Goal: Book appointment/travel/reservation

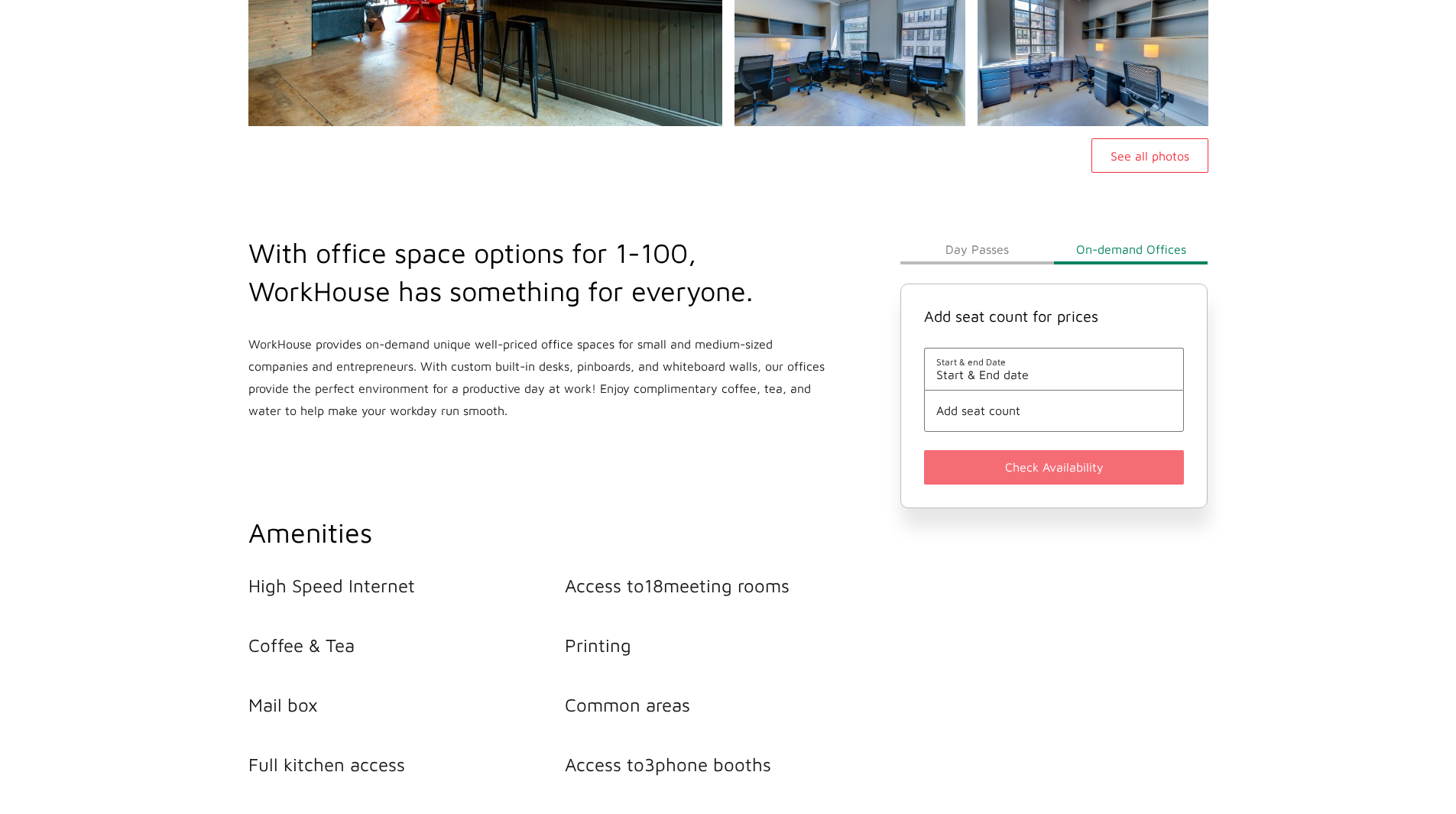
scroll to position [407, 0]
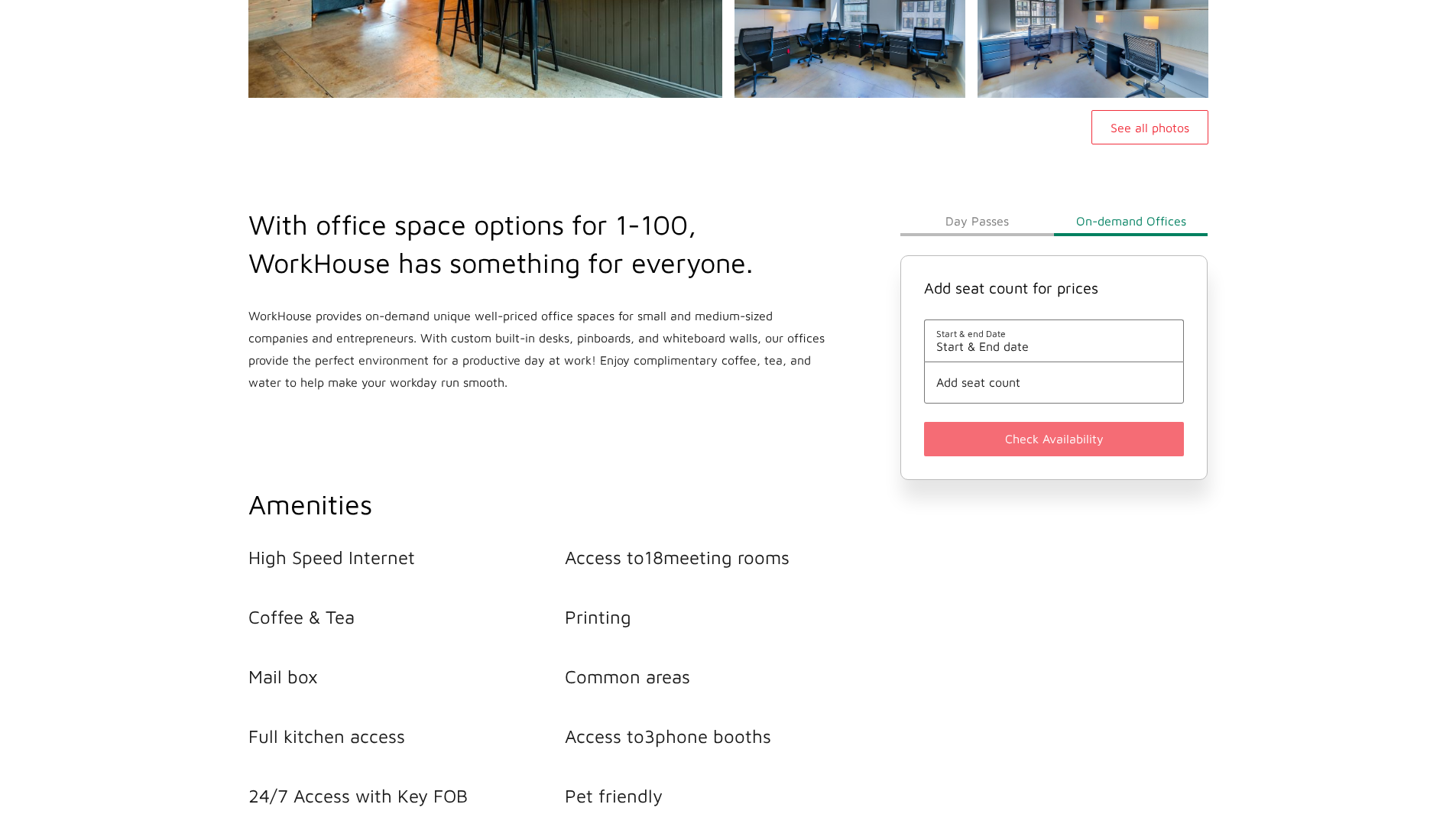
click at [1013, 349] on span "Start & End date" at bounding box center [1054, 347] width 237 height 14
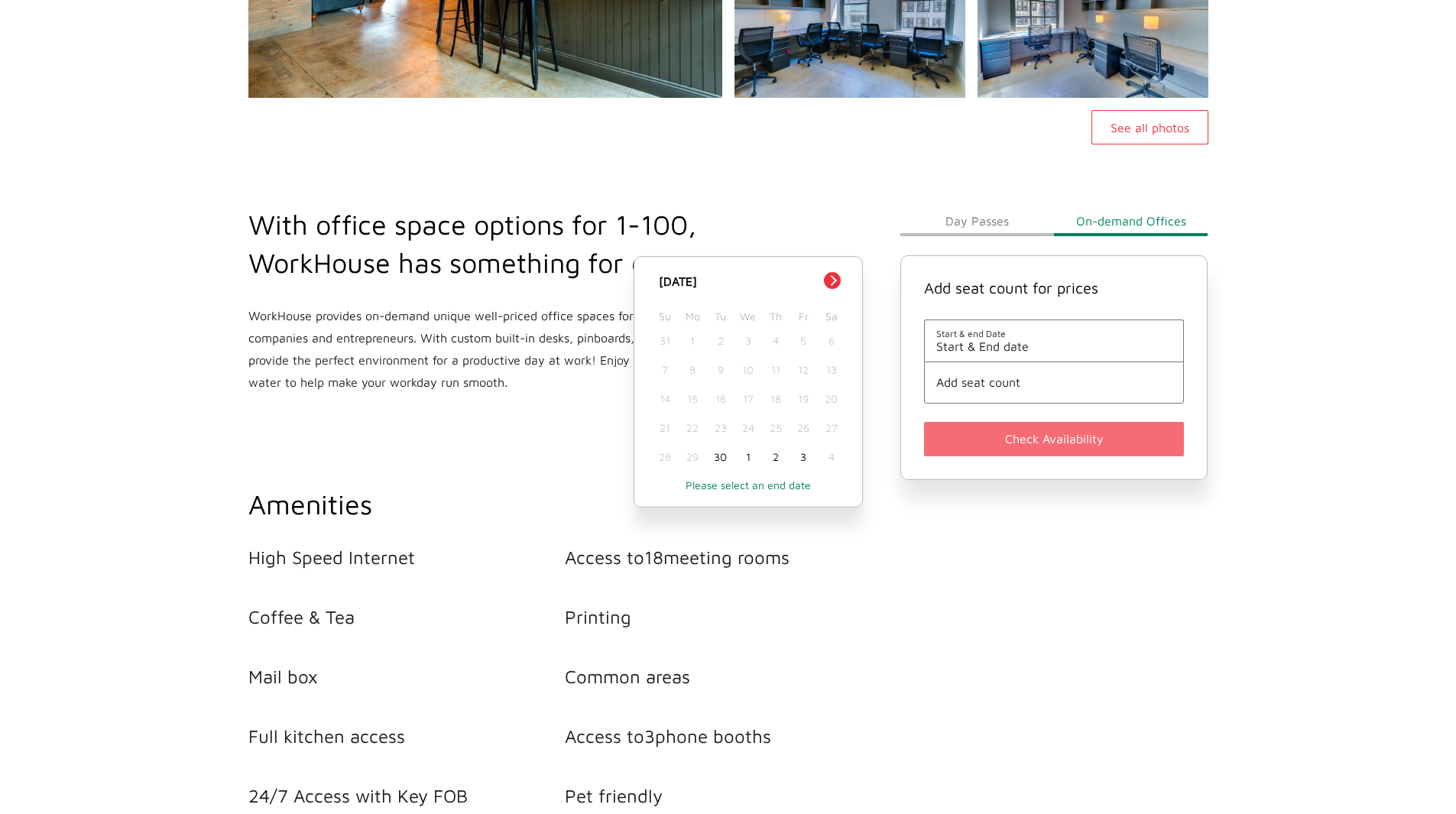
click at [838, 281] on button "Next Month" at bounding box center [832, 281] width 17 height 17
click at [749, 343] on div "1" at bounding box center [748, 340] width 27 height 29
click at [970, 389] on span "Add seat count" at bounding box center [1054, 382] width 237 height 14
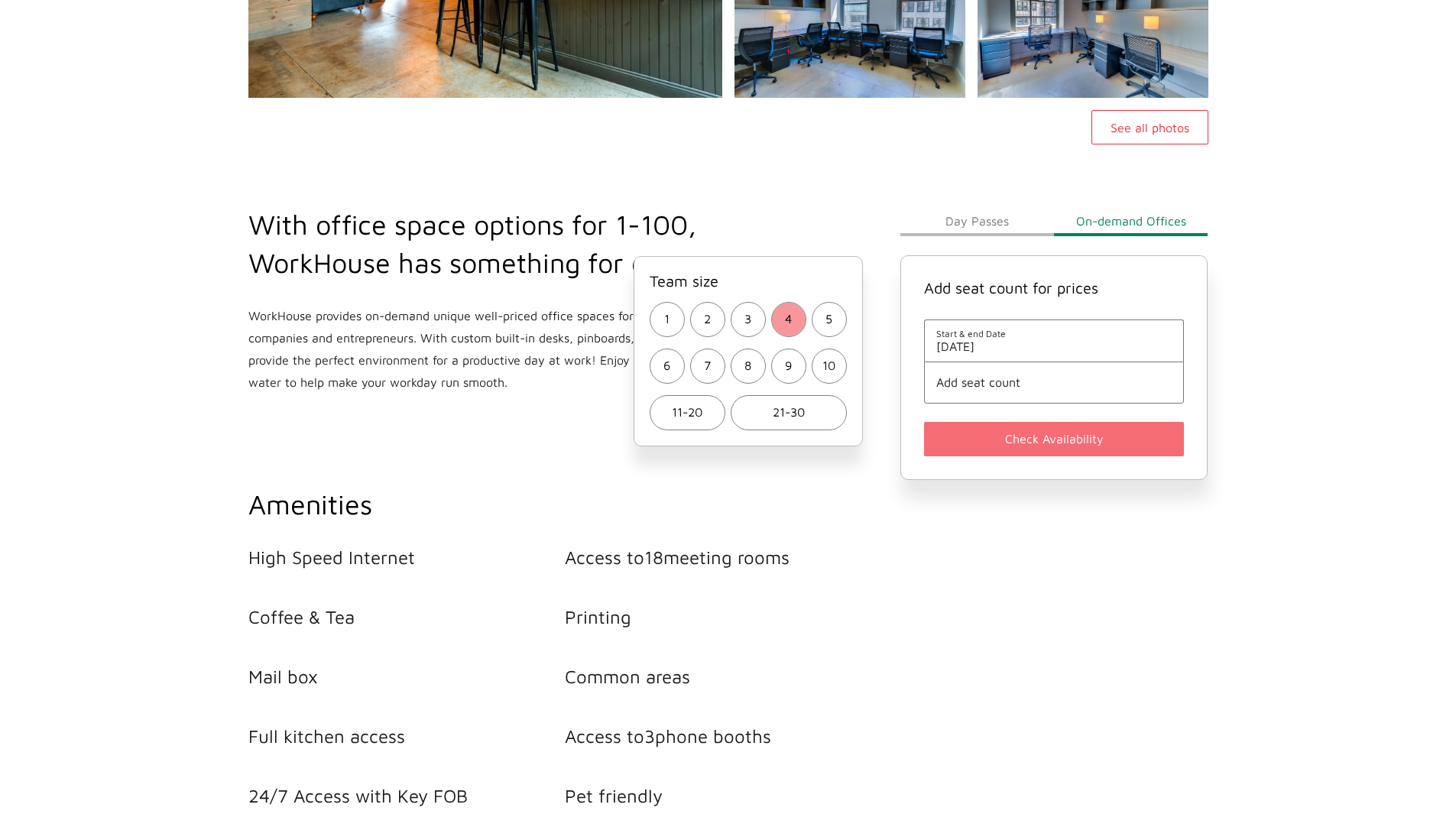
click at [778, 320] on button "4" at bounding box center [789, 319] width 35 height 35
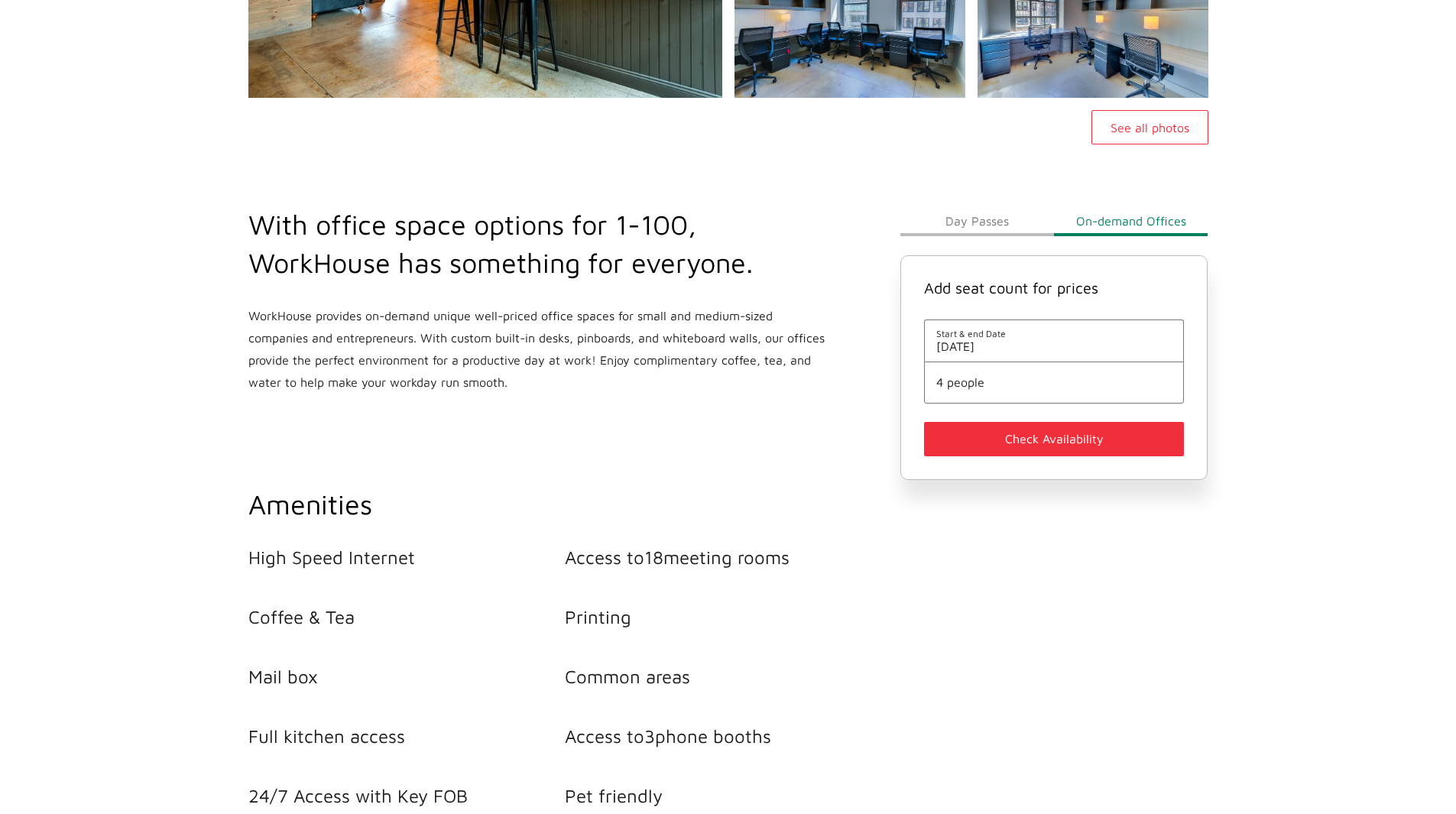
click at [1019, 439] on button "Check Availability" at bounding box center [1055, 439] width 261 height 34
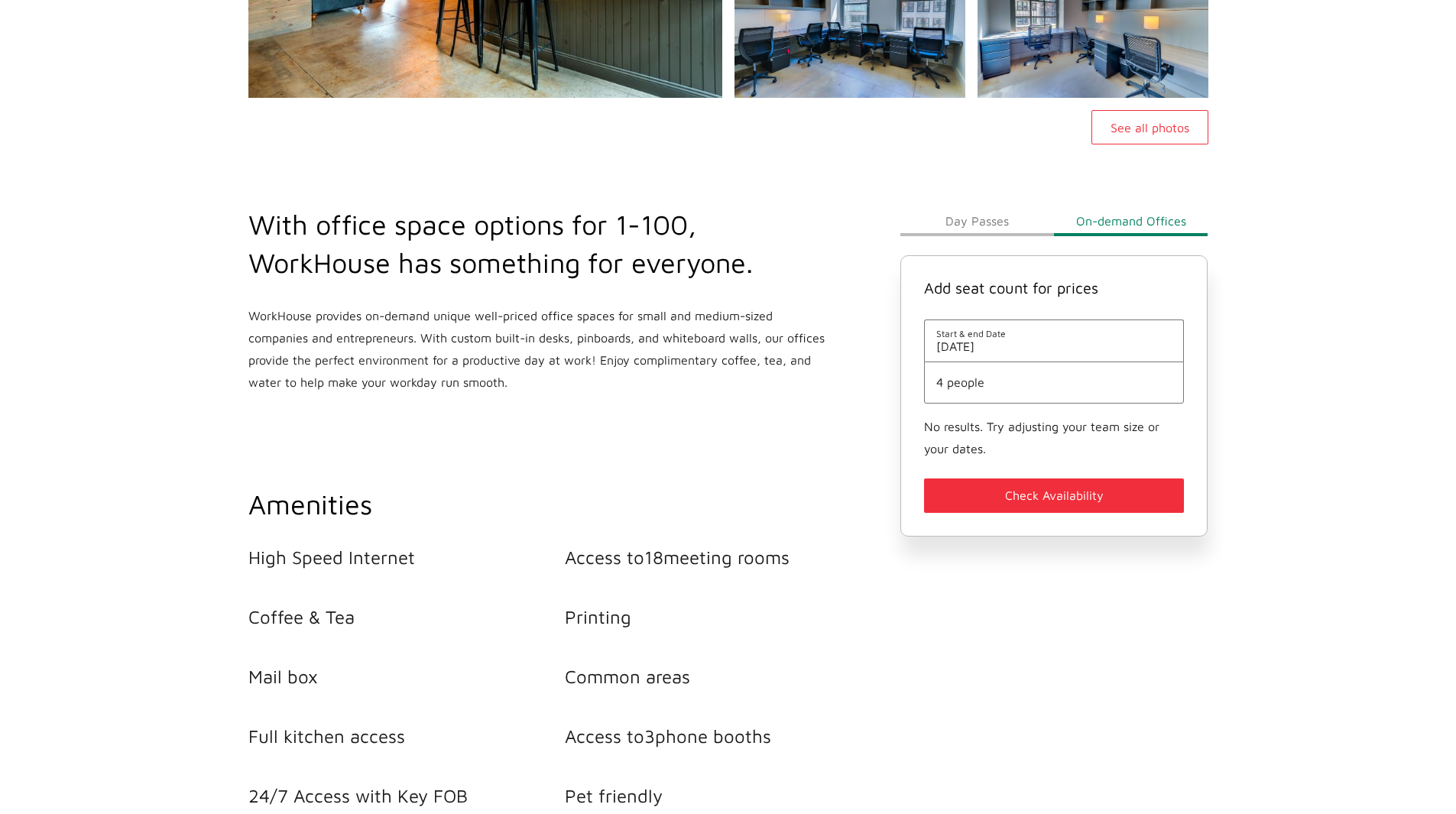
click at [1060, 380] on span "4 people" at bounding box center [1054, 382] width 237 height 14
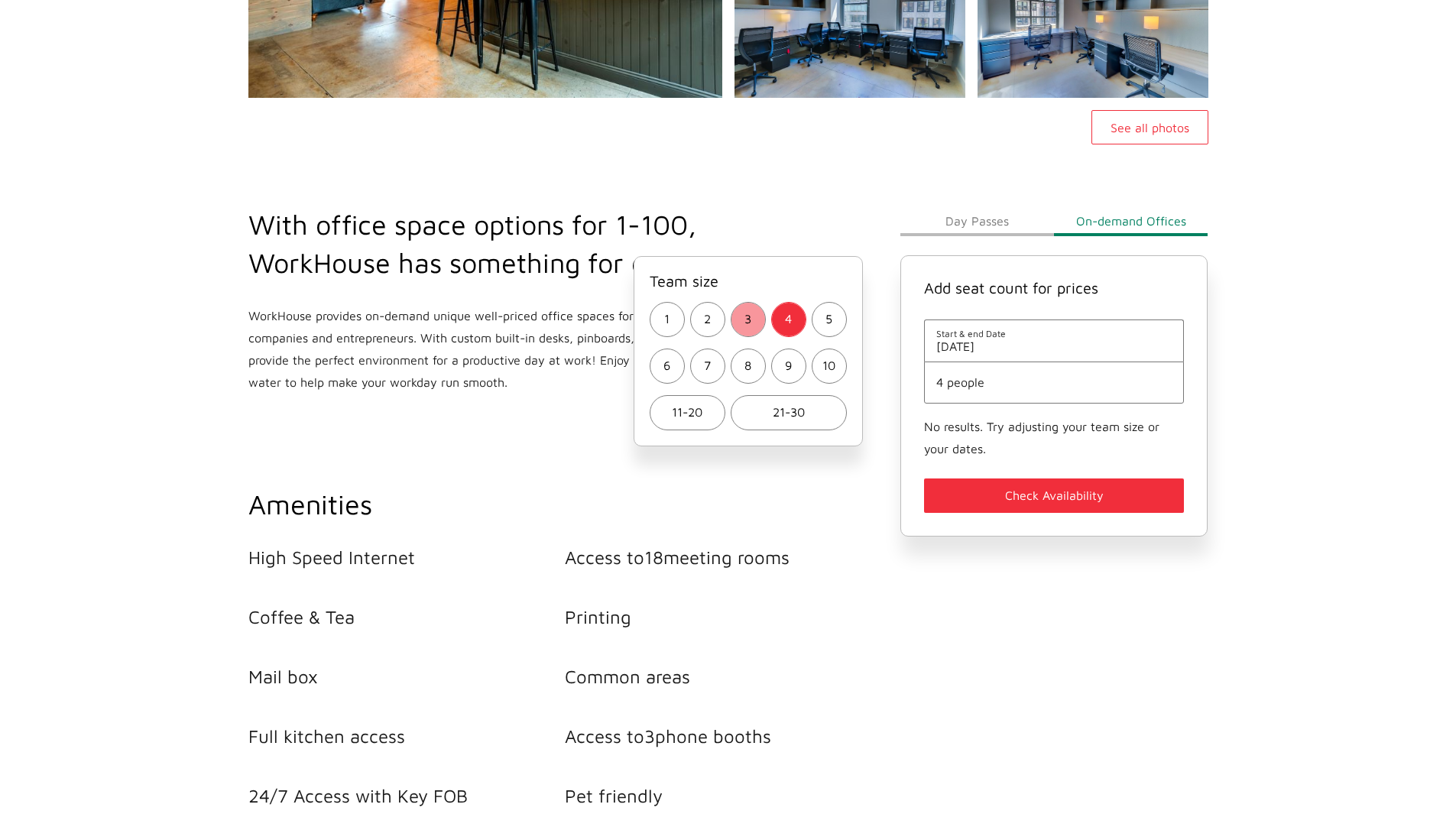
click at [747, 318] on span "3" at bounding box center [748, 319] width 7 height 22
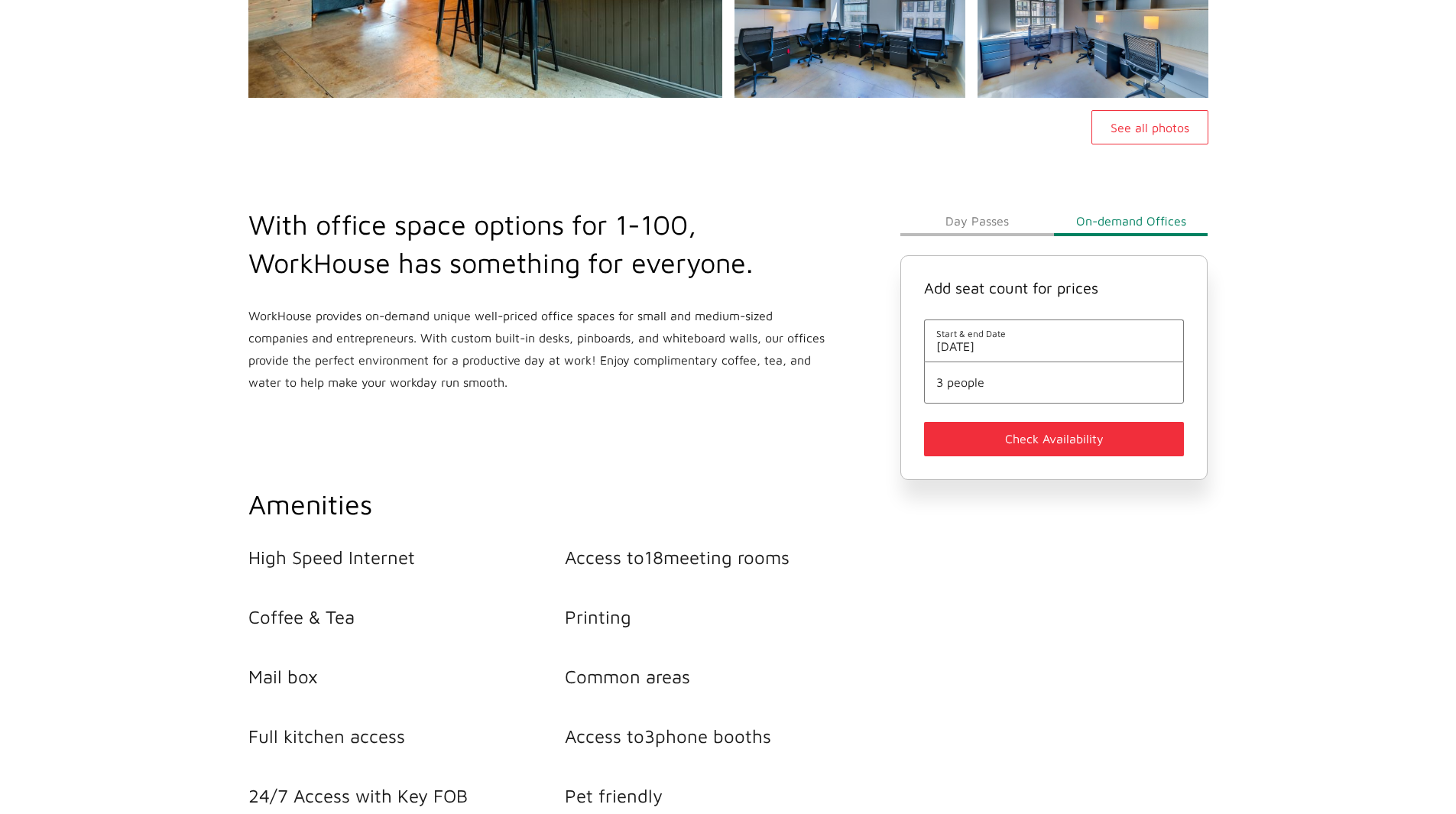
click at [1023, 439] on button "Check Availability" at bounding box center [1055, 439] width 261 height 34
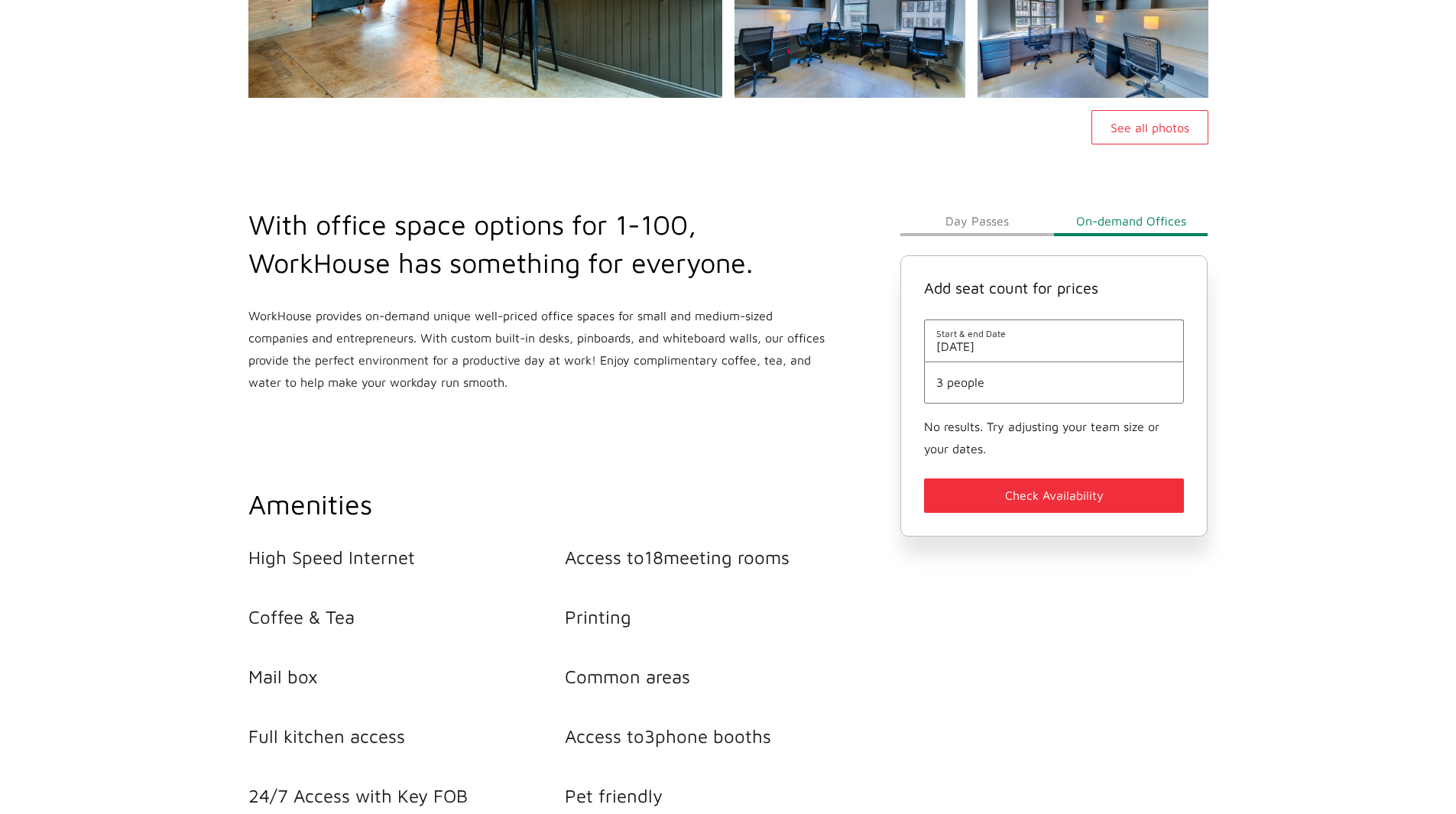
click at [991, 376] on span "3 people" at bounding box center [1054, 382] width 237 height 14
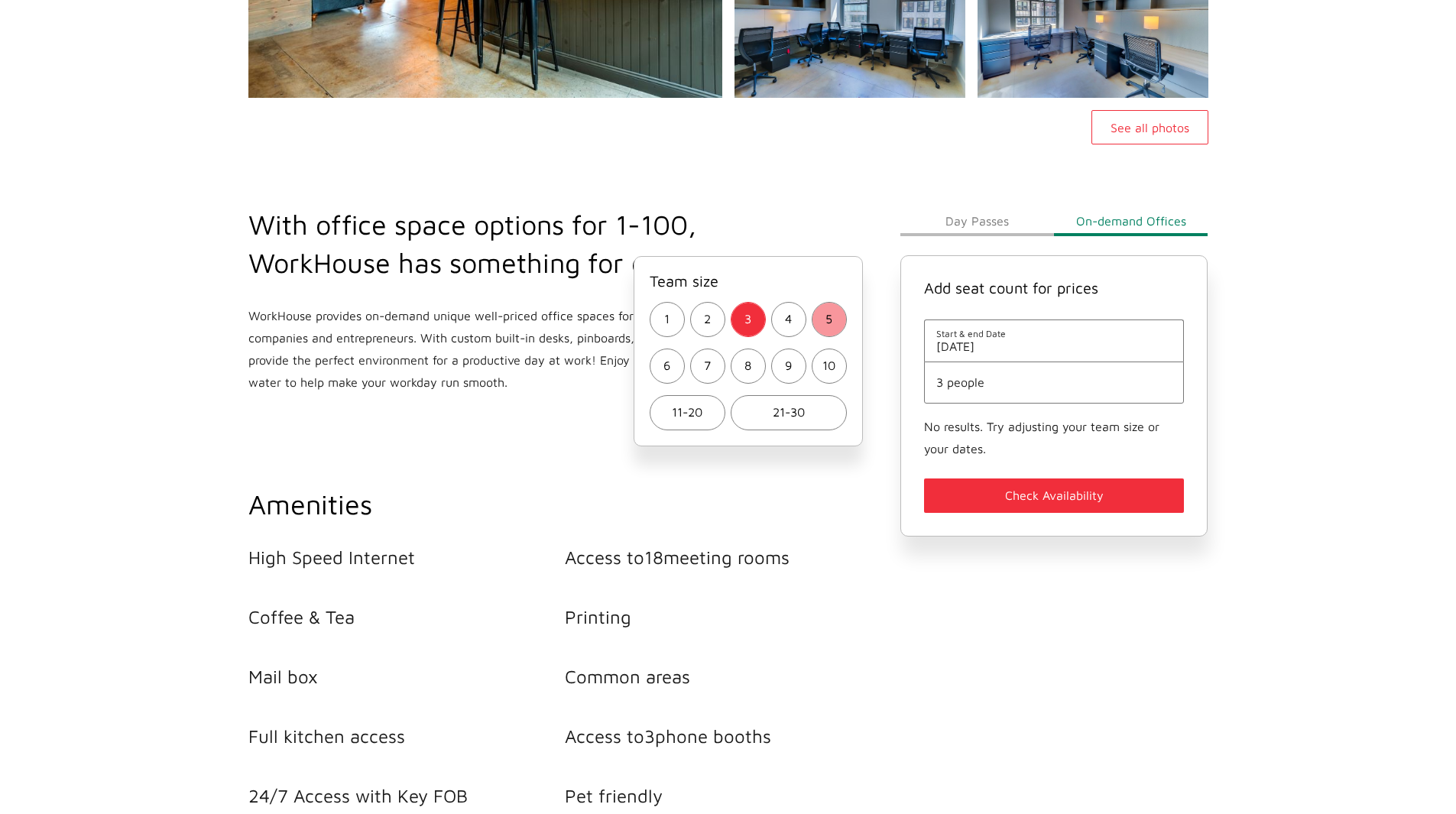
click at [835, 321] on button "5" at bounding box center [829, 319] width 35 height 35
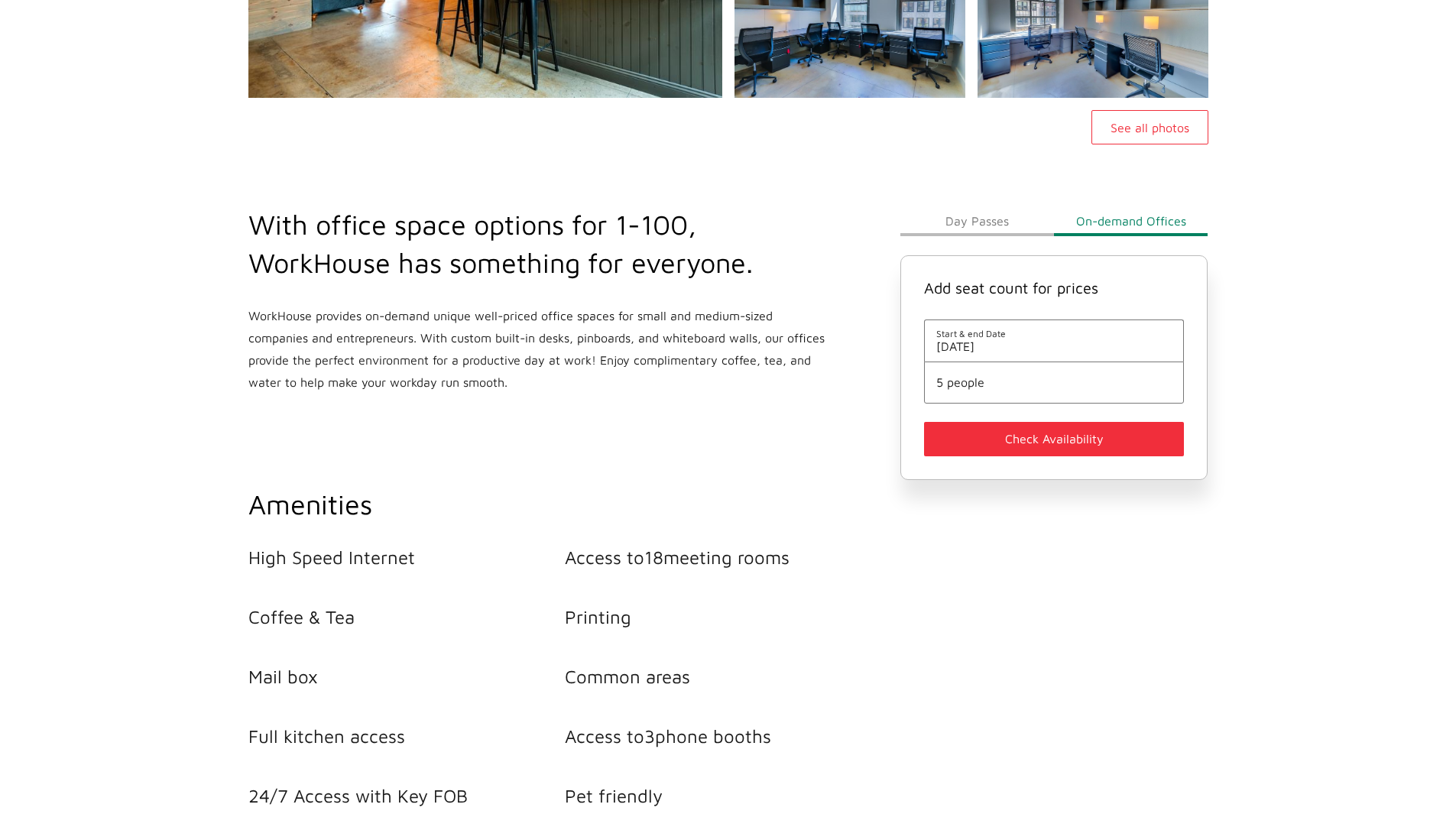
click at [990, 445] on button "Check Availability" at bounding box center [1055, 439] width 261 height 34
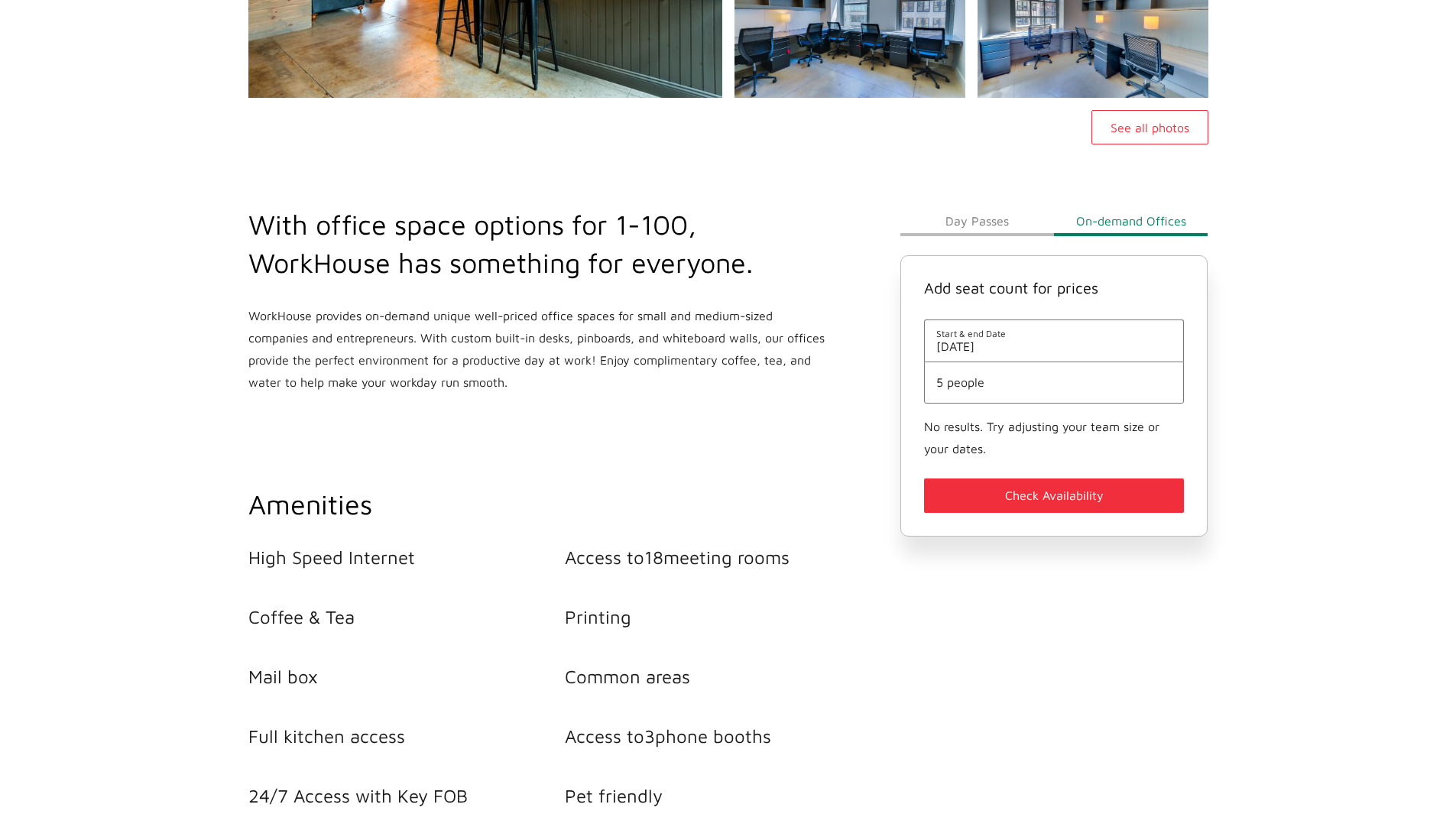
click at [991, 386] on span "5 people" at bounding box center [1054, 382] width 237 height 14
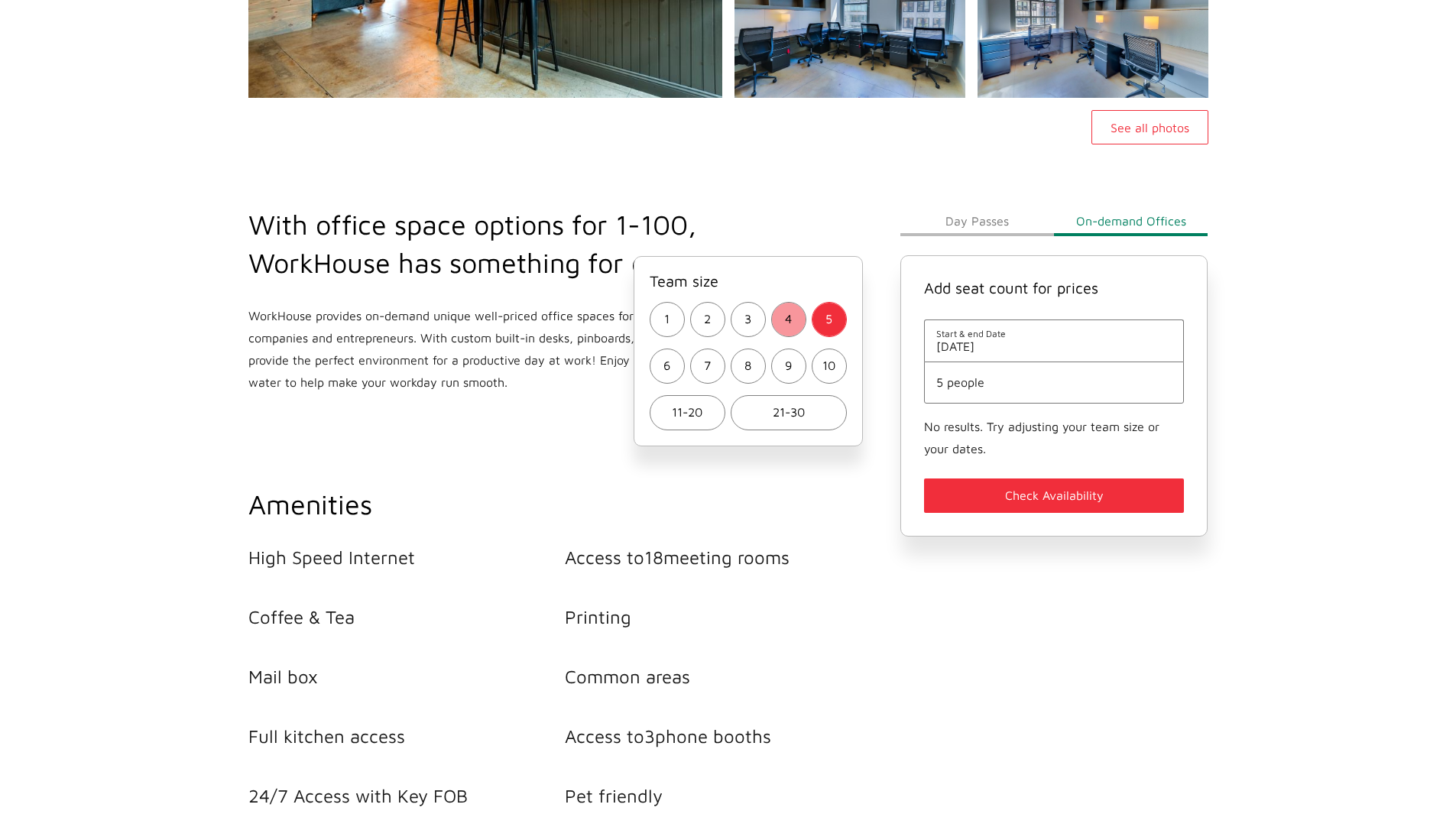
click at [785, 332] on button "4" at bounding box center [789, 319] width 35 height 35
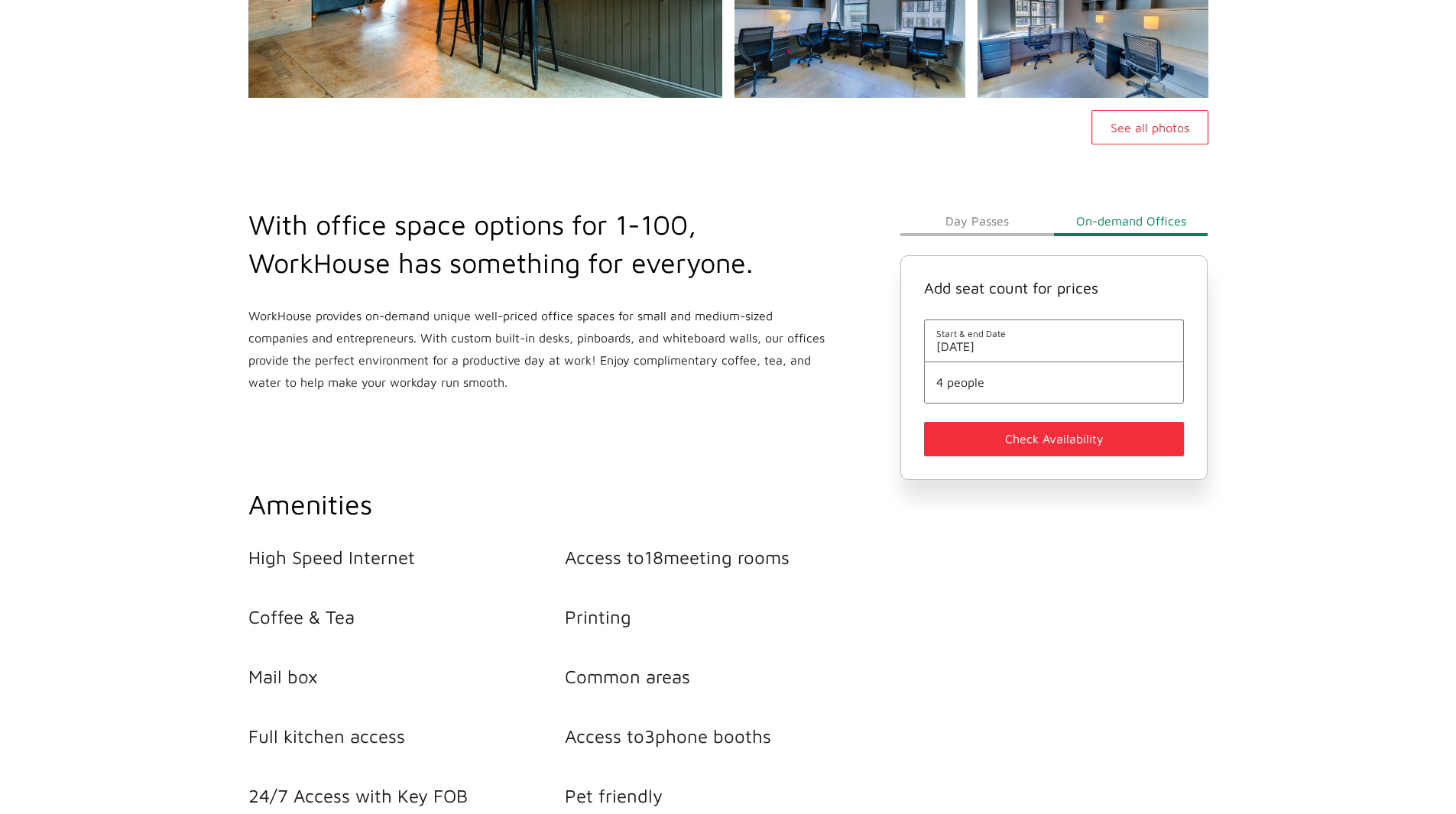
click at [991, 442] on button "Check Availability" at bounding box center [1055, 439] width 261 height 34
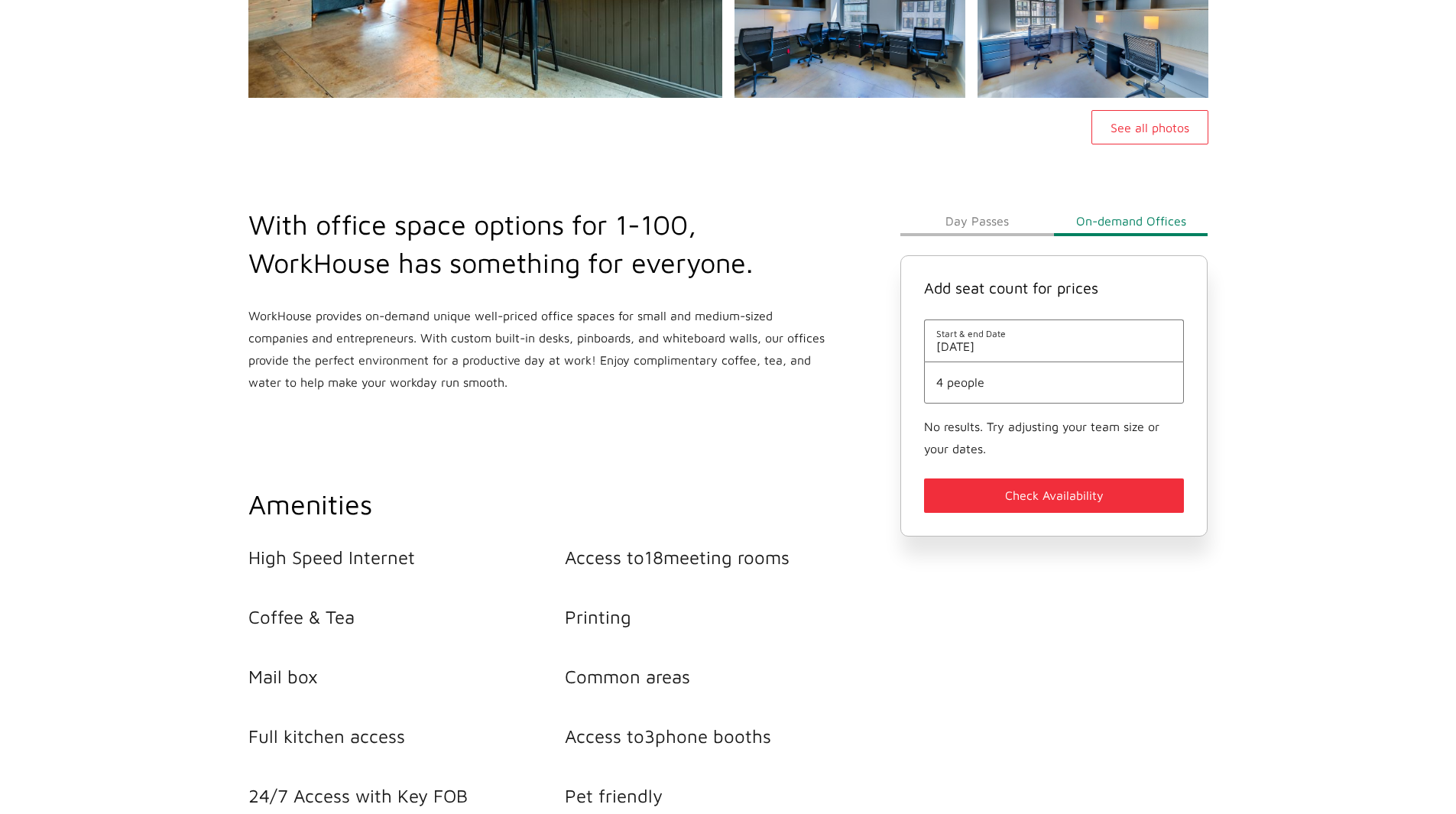
click at [978, 225] on button "Day Passes" at bounding box center [977, 220] width 154 height 30
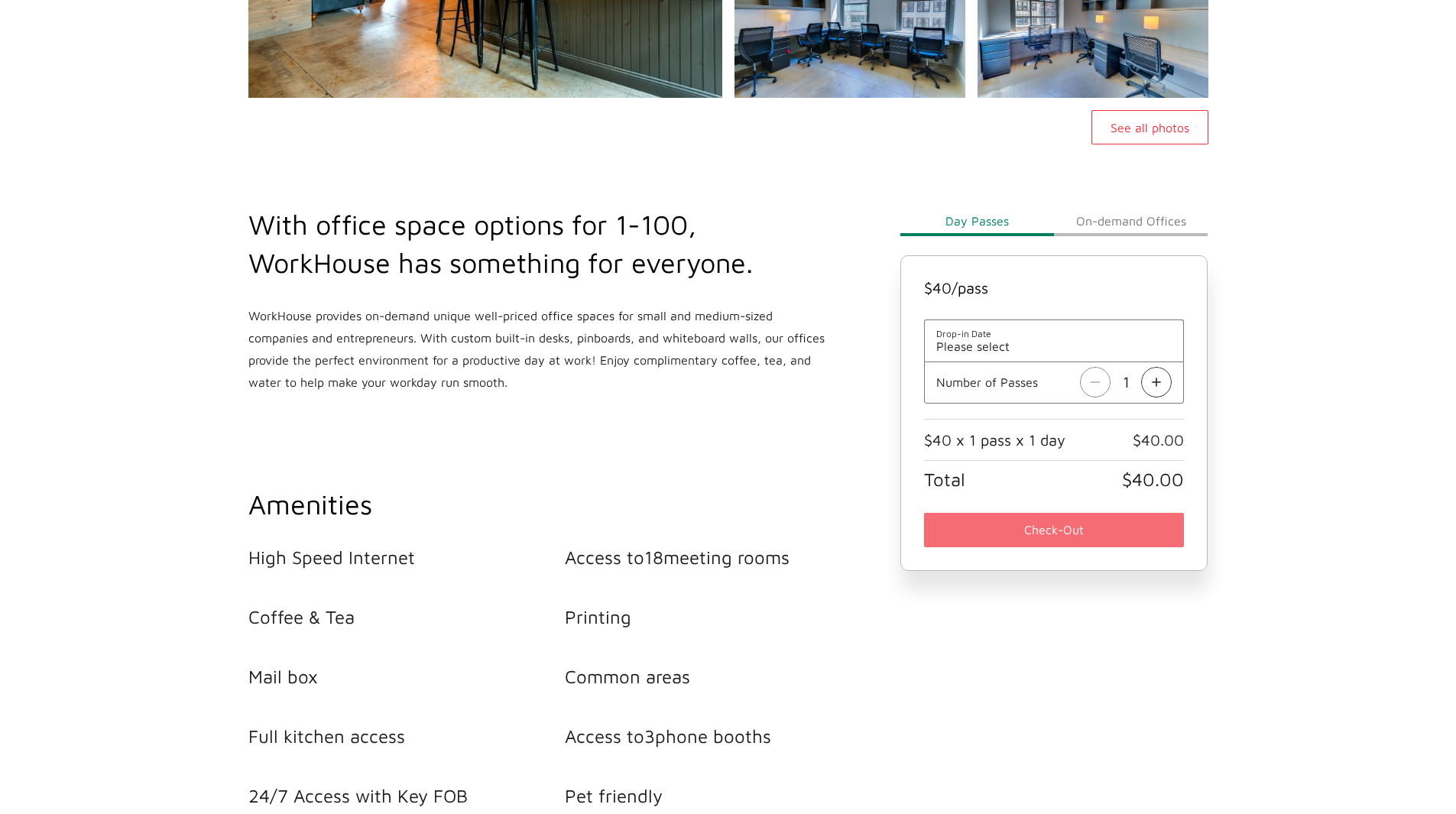
click at [1095, 216] on button "On-demand Offices" at bounding box center [1130, 220] width 154 height 30
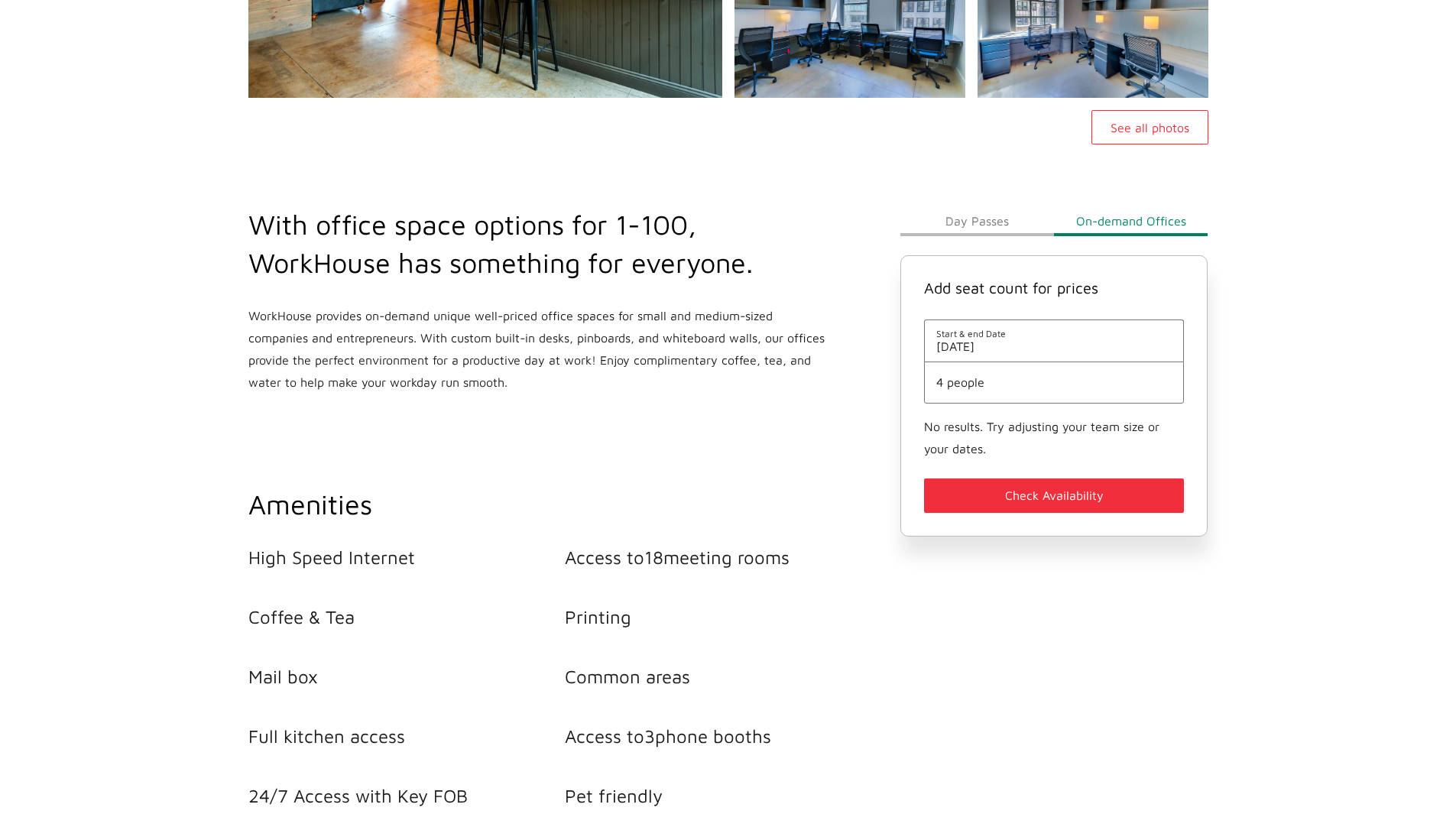
click at [1014, 346] on span "October 1st" at bounding box center [1054, 347] width 237 height 14
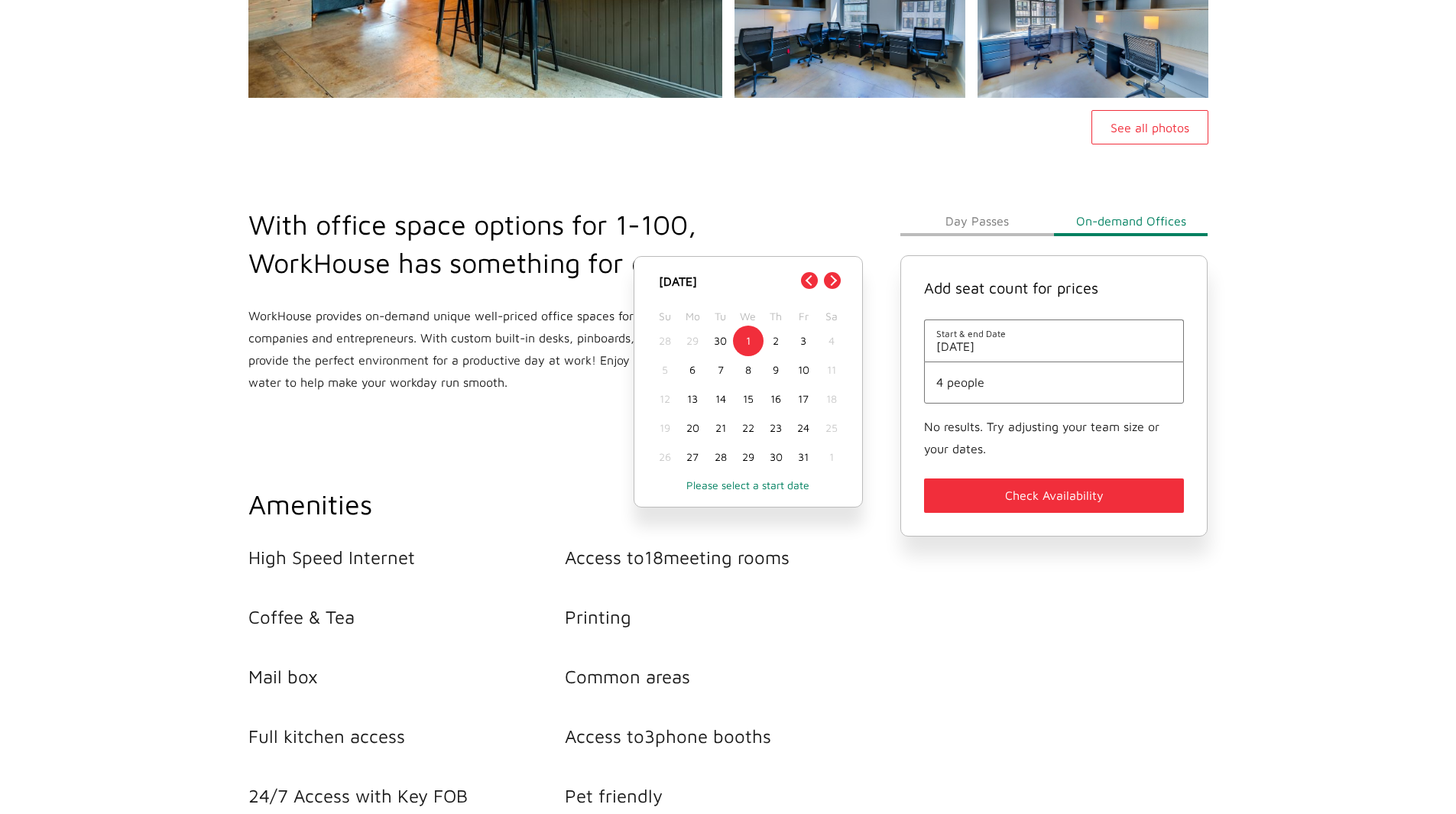
click at [992, 380] on span "4 people" at bounding box center [1054, 382] width 237 height 14
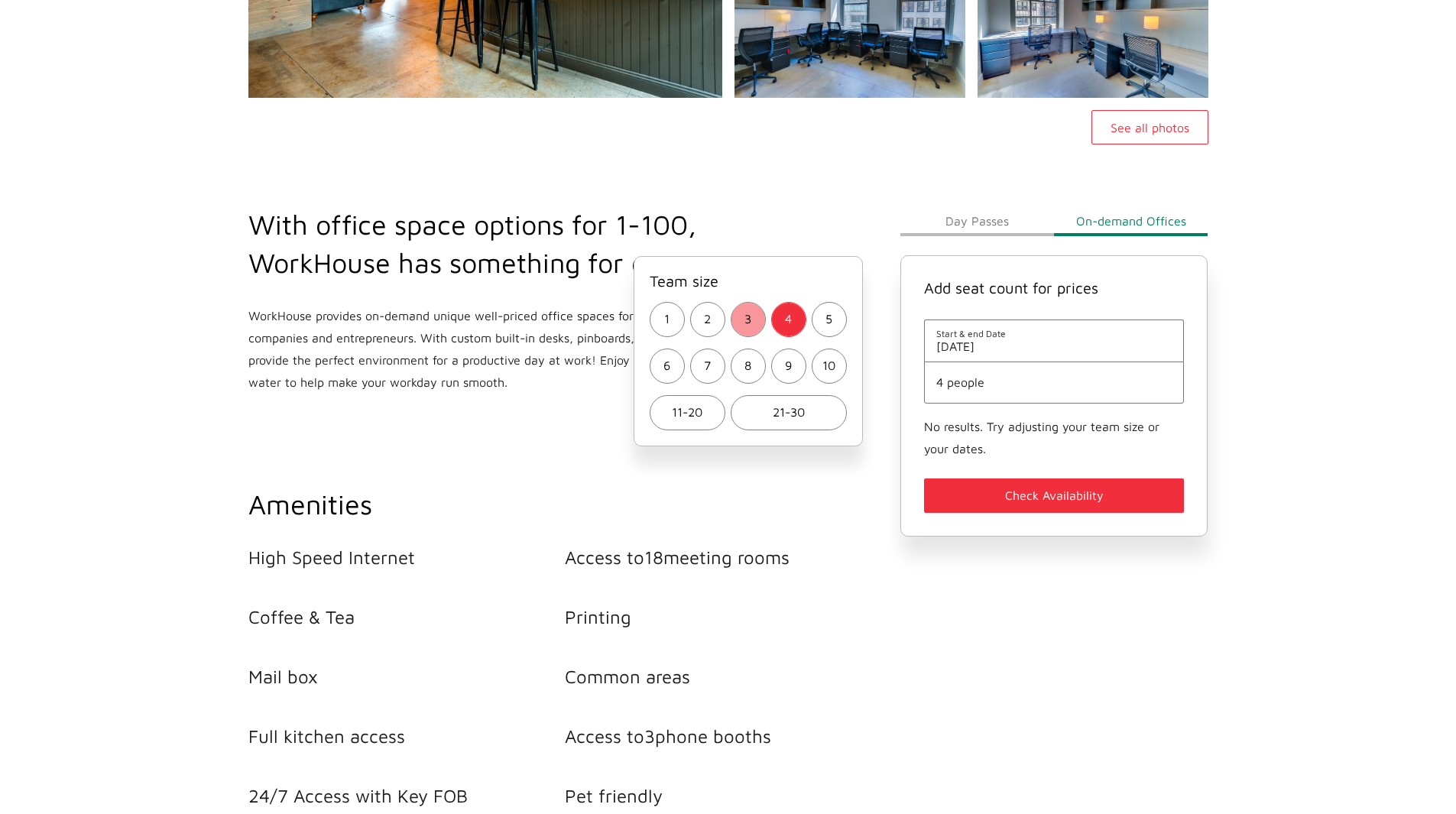
click at [753, 323] on button "3" at bounding box center [748, 319] width 35 height 35
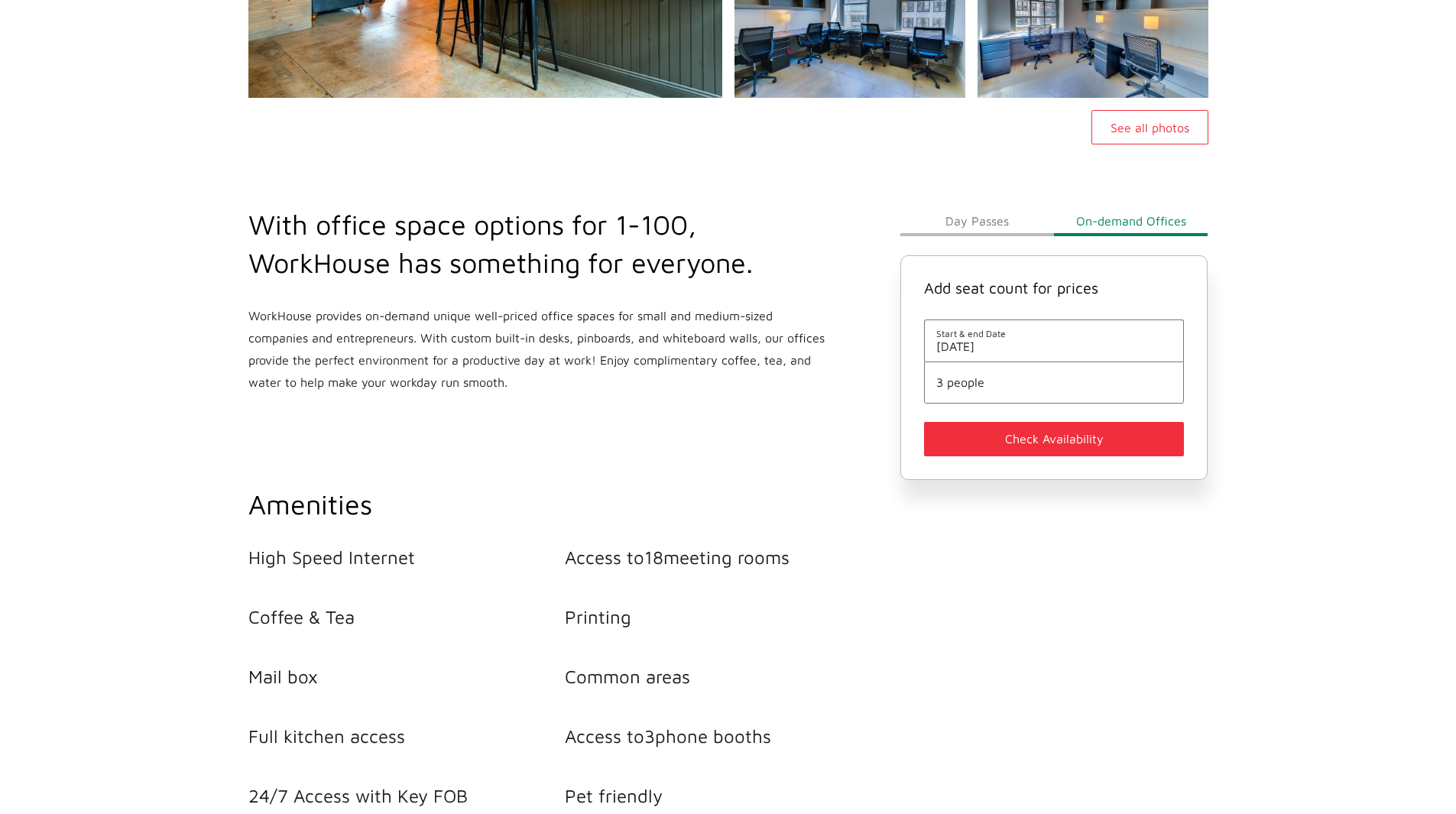
click at [1049, 445] on button "Check Availability" at bounding box center [1055, 439] width 261 height 34
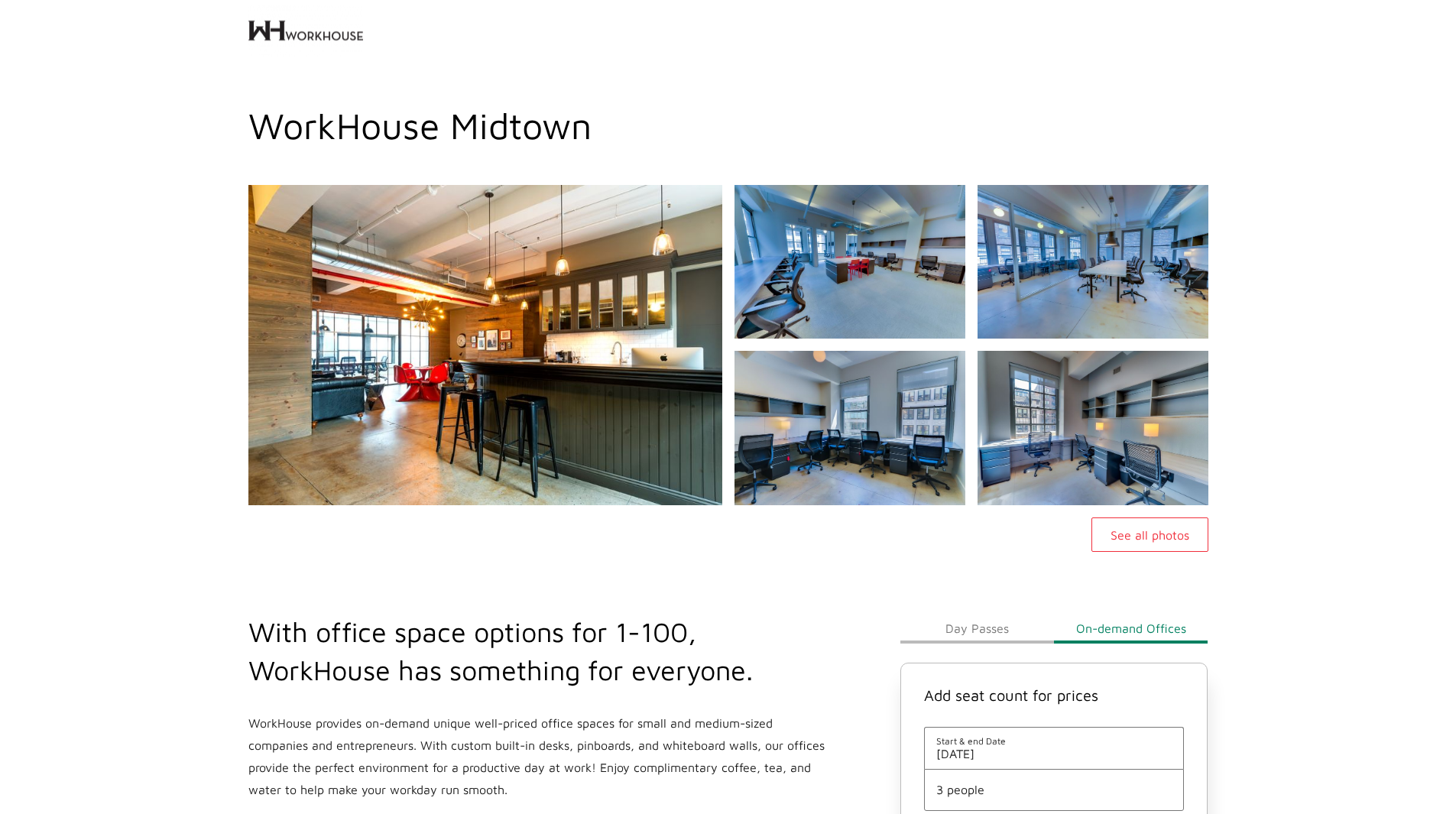
click at [321, 35] on img at bounding box center [305, 30] width 115 height 61
click at [525, 124] on h1 "WorkHouse Midtown" at bounding box center [728, 125] width 960 height 43
click at [335, 37] on img at bounding box center [305, 30] width 115 height 61
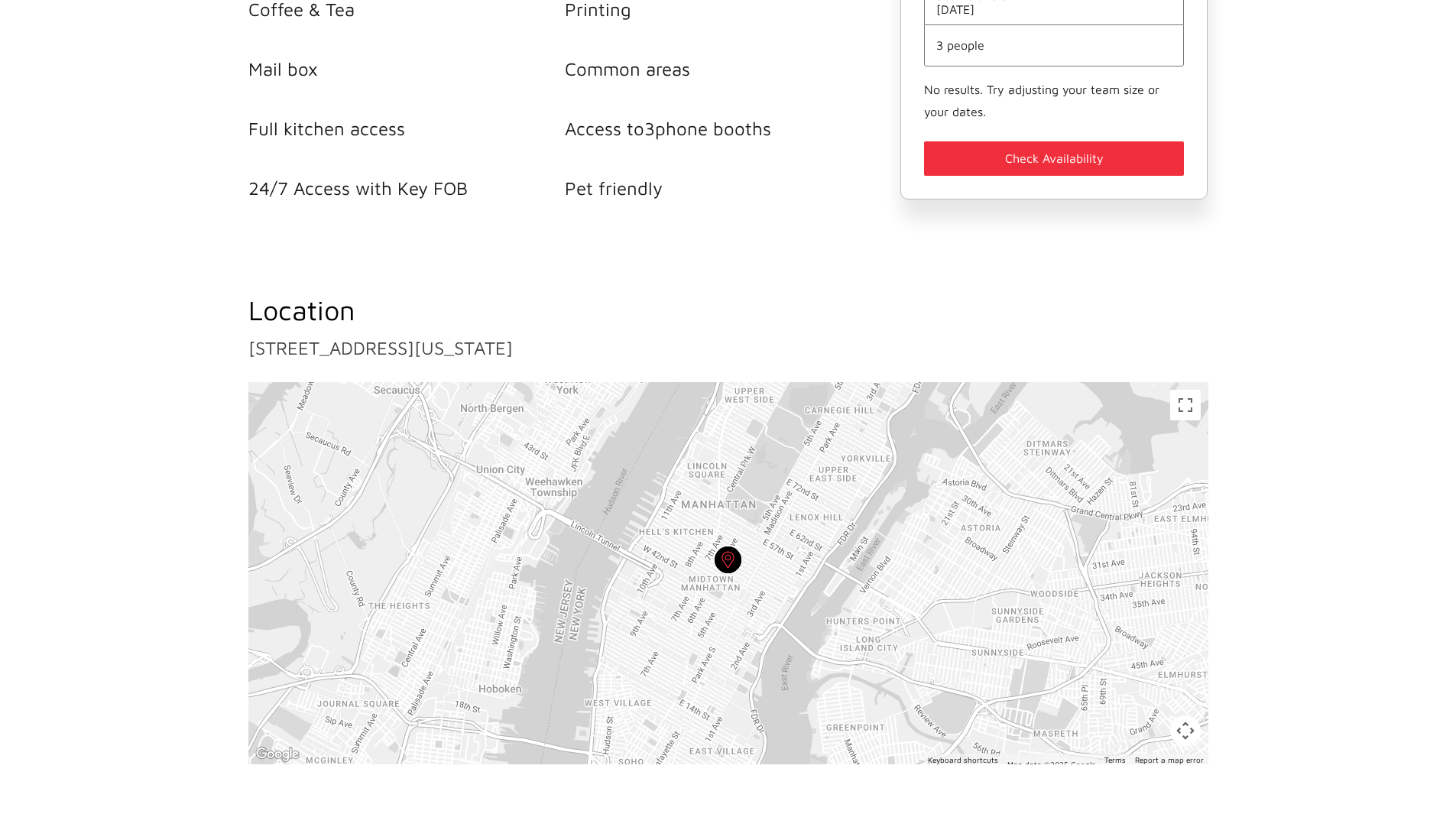
scroll to position [1083, 0]
